Goal: Contribute content: Contribute content

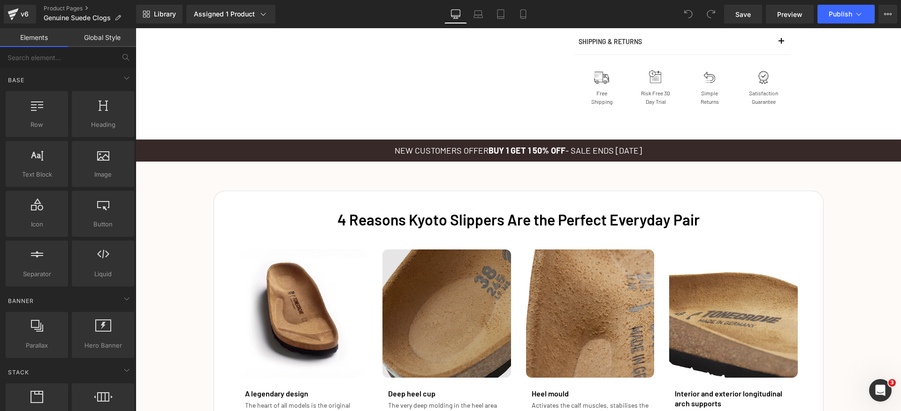
scroll to position [887, 0]
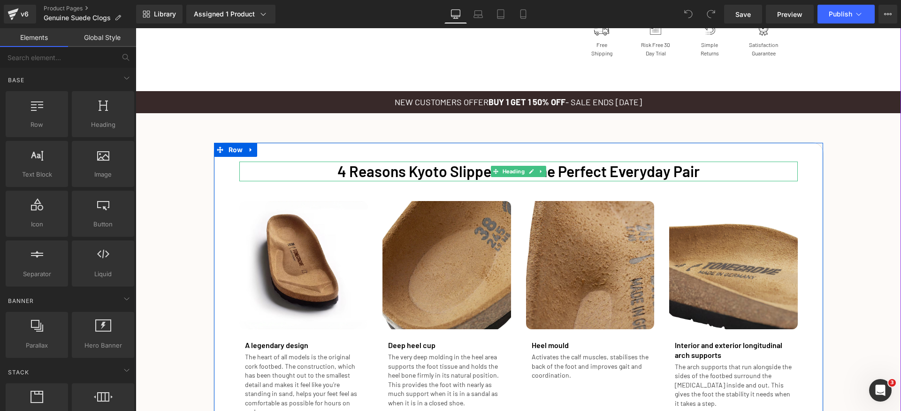
click at [434, 174] on font "4 Reasons Kyoto Slippers Are the Perfect Everyday Pair" at bounding box center [518, 171] width 362 height 18
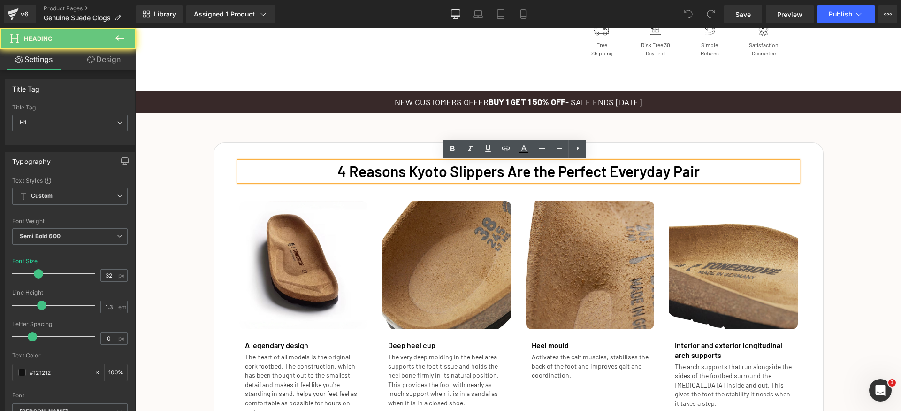
click at [425, 174] on font "4 Reasons Kyoto Slippers Are the Perfect Everyday Pair" at bounding box center [518, 171] width 362 height 18
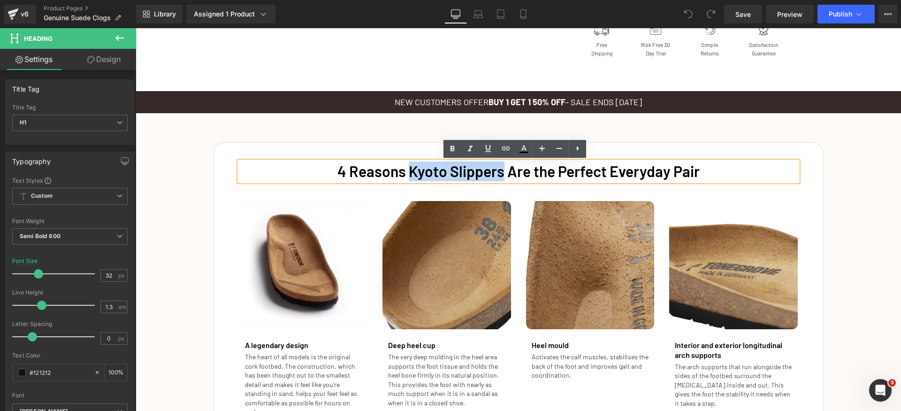
drag, startPoint x: 405, startPoint y: 172, endPoint x: 497, endPoint y: 175, distance: 91.5
click at [497, 175] on font "4 Reasons Kyoto Slippers Are the Perfect Everyday Pair" at bounding box center [518, 171] width 362 height 18
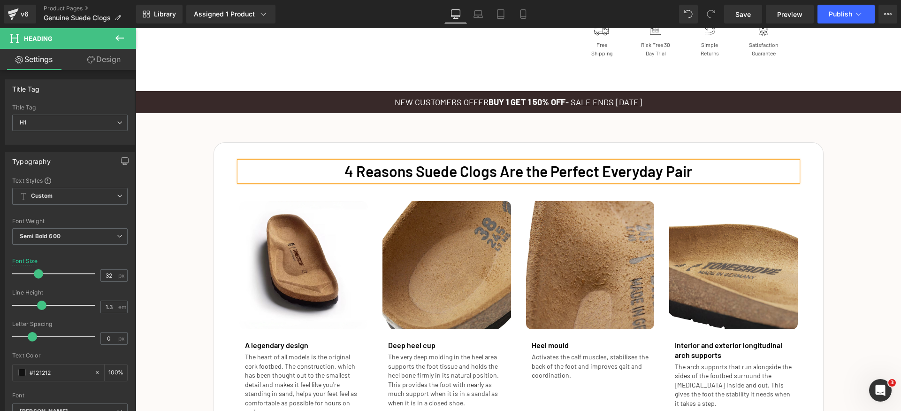
click at [496, 177] on font "4 Reasons Suede Clogs Are the Perfect Everyday Pair" at bounding box center [518, 171] width 348 height 18
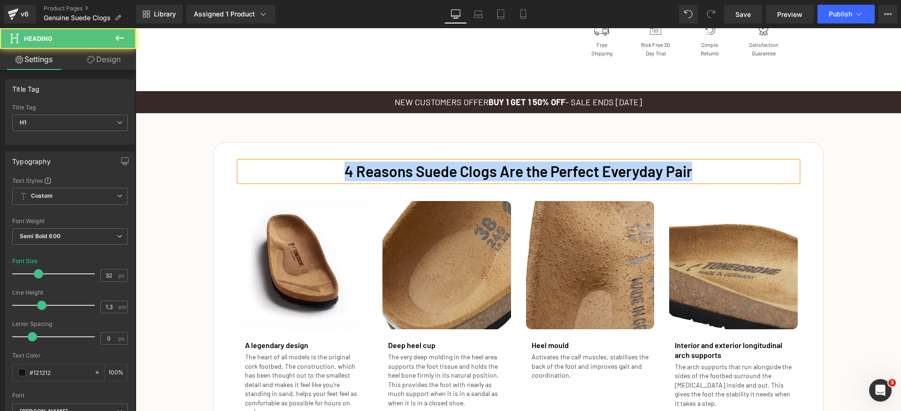
copy font "4 Reasons Suede Clogs Are the Perfect Everyday Pair"
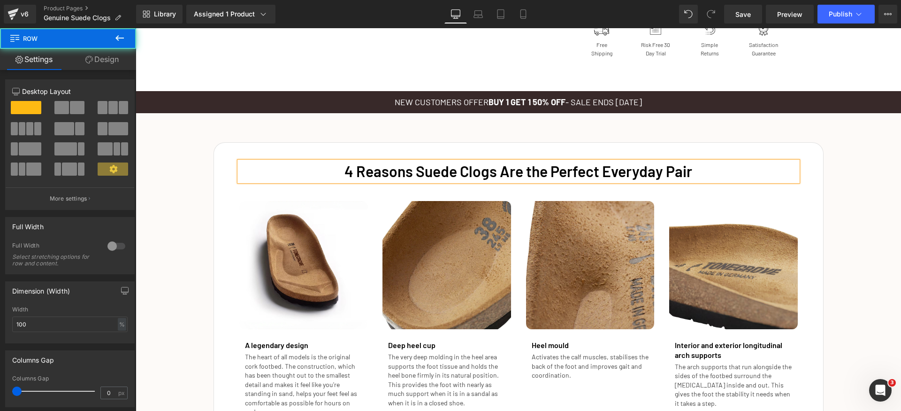
click at [857, 174] on div "4 Reasons Suede Clogs Are the Perfect Everyday Pair Heading Image A legendary d…" at bounding box center [518, 287] width 765 height 309
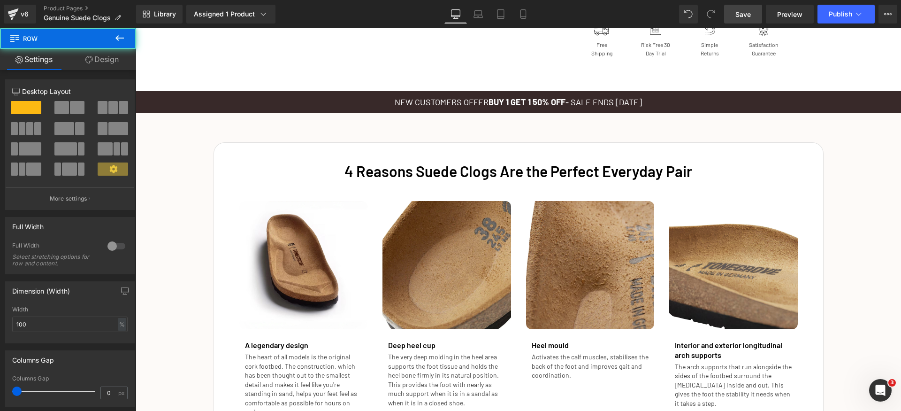
click at [750, 18] on span "Save" at bounding box center [742, 14] width 15 height 10
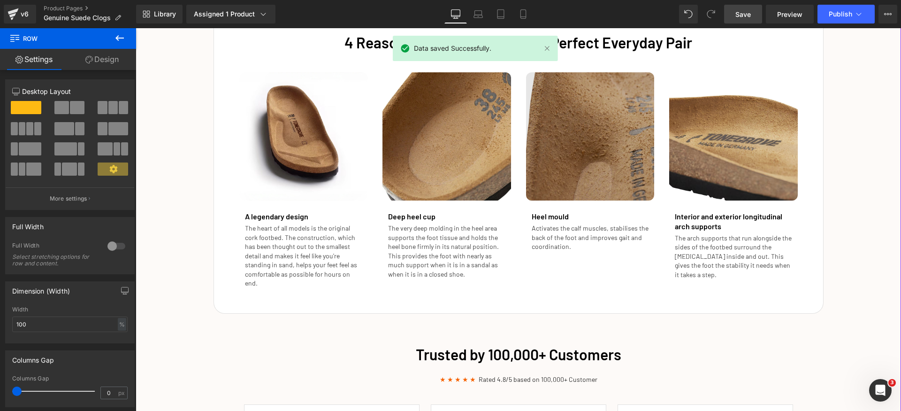
scroll to position [1021, 0]
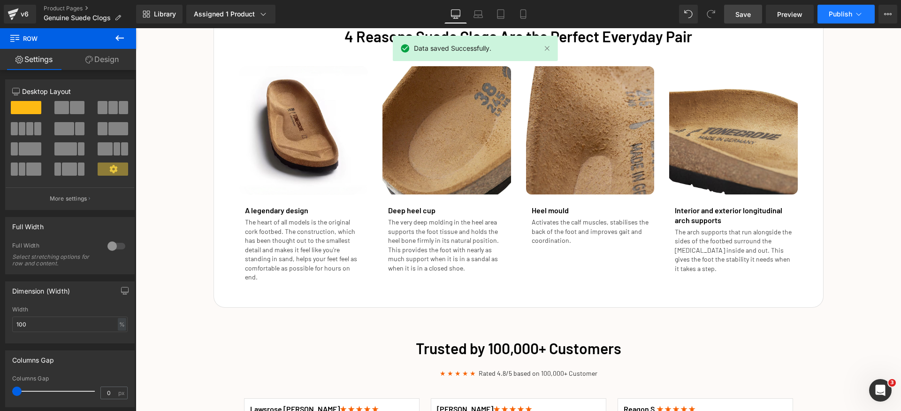
click at [849, 22] on button "Publish" at bounding box center [845, 14] width 57 height 19
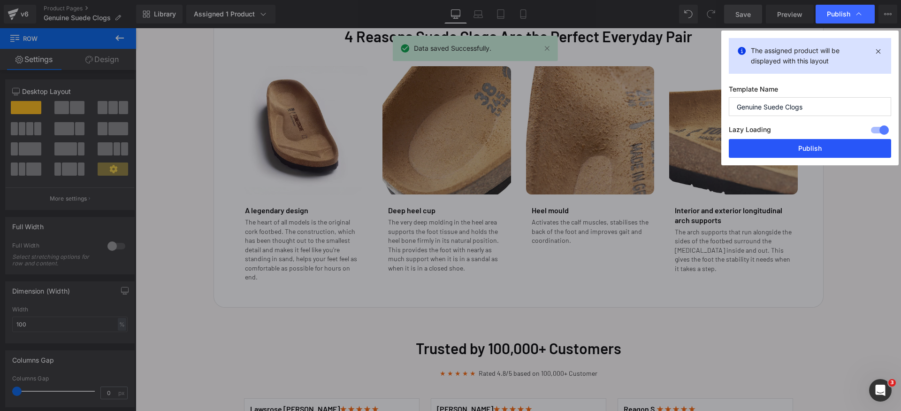
click at [808, 149] on button "Publish" at bounding box center [810, 148] width 162 height 19
